Goal: Transaction & Acquisition: Purchase product/service

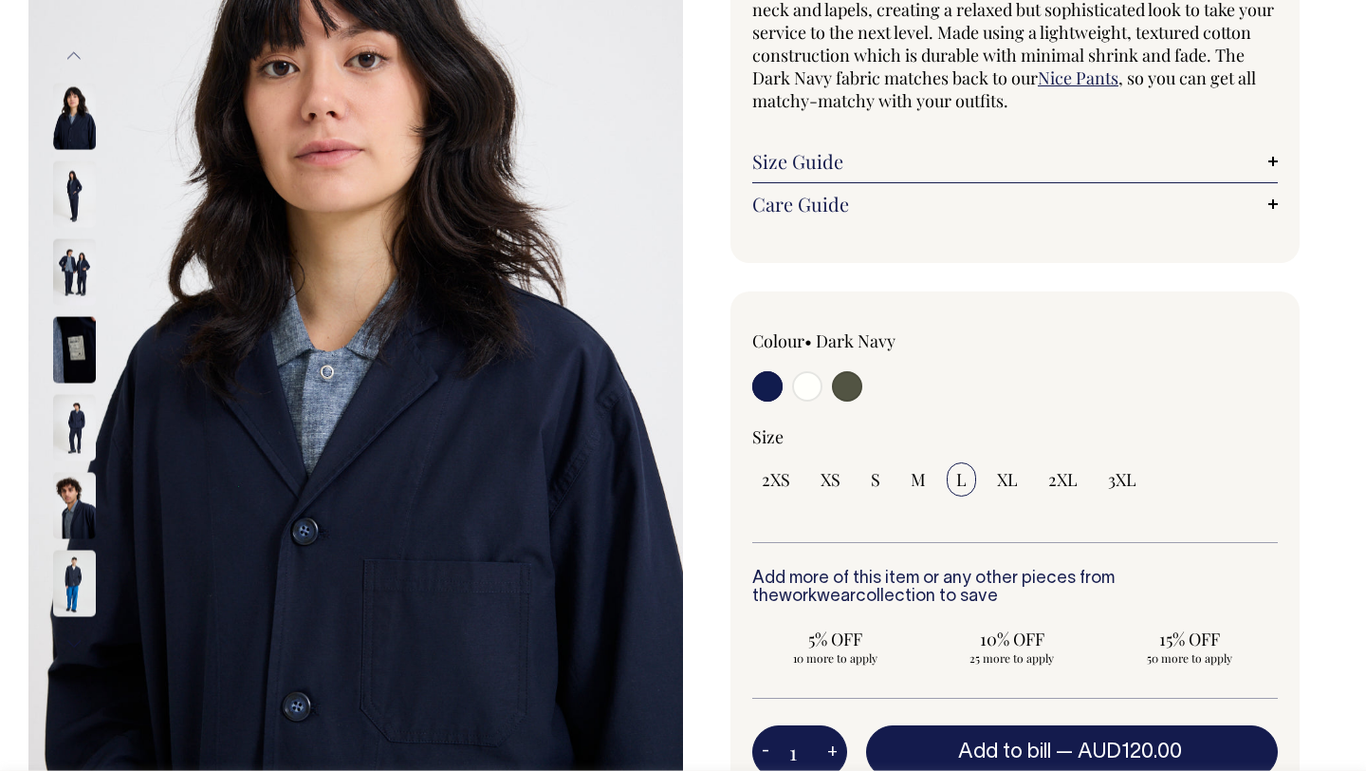
scroll to position [242, 0]
click at [81, 189] on img at bounding box center [74, 192] width 43 height 66
click at [81, 271] on img at bounding box center [74, 270] width 43 height 66
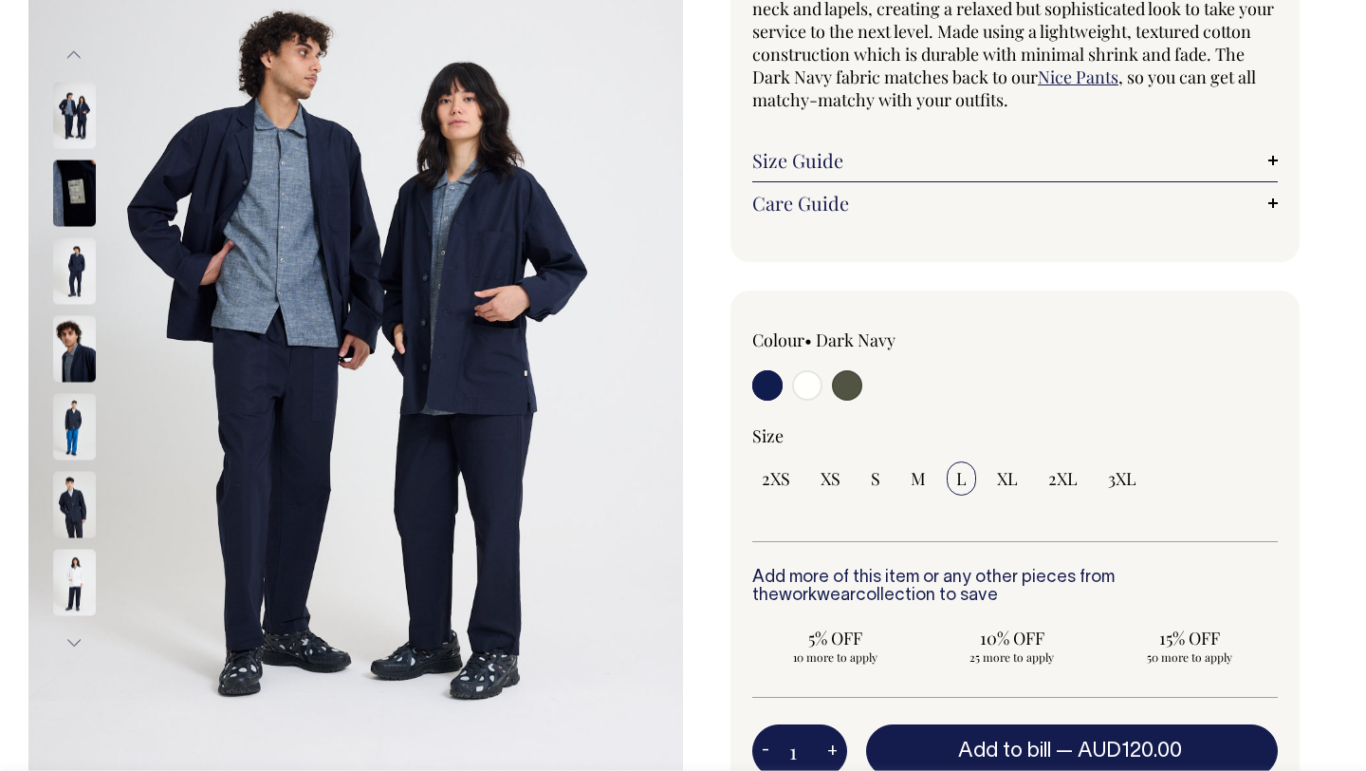
click at [77, 346] on img at bounding box center [74, 348] width 43 height 66
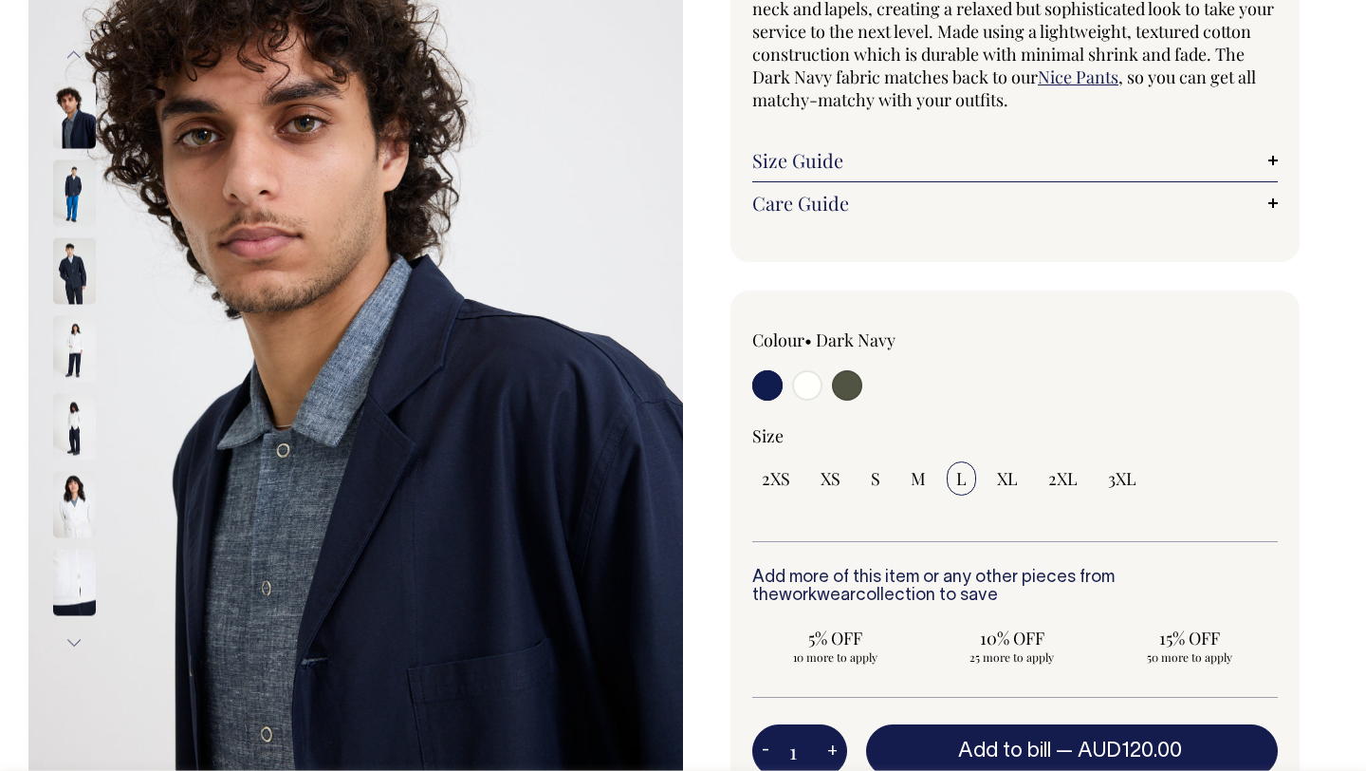
click at [65, 335] on img at bounding box center [74, 348] width 43 height 66
